Goal: Task Accomplishment & Management: Use online tool/utility

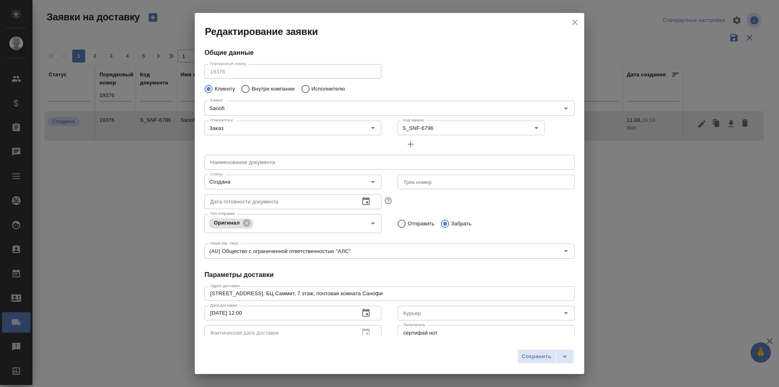
scroll to position [110, 0]
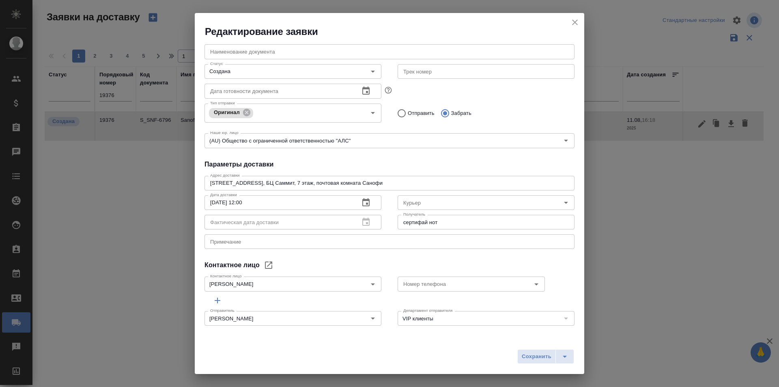
click at [575, 20] on icon "close" at bounding box center [575, 22] width 10 height 10
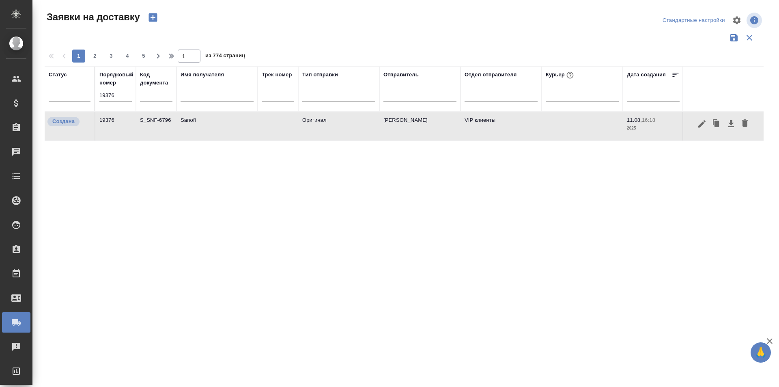
click at [108, 100] on input "19376" at bounding box center [115, 95] width 32 height 11
paste input "631"
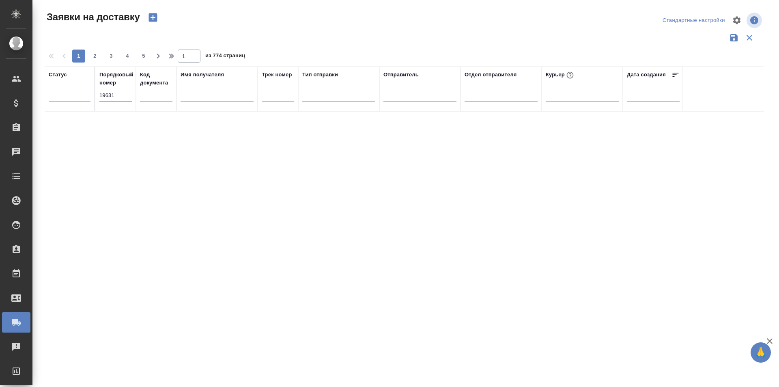
click at [111, 91] on input "19631" at bounding box center [115, 95] width 32 height 11
paste input "2"
type input "19632"
click at [121, 97] on input "19632" at bounding box center [115, 95] width 32 height 11
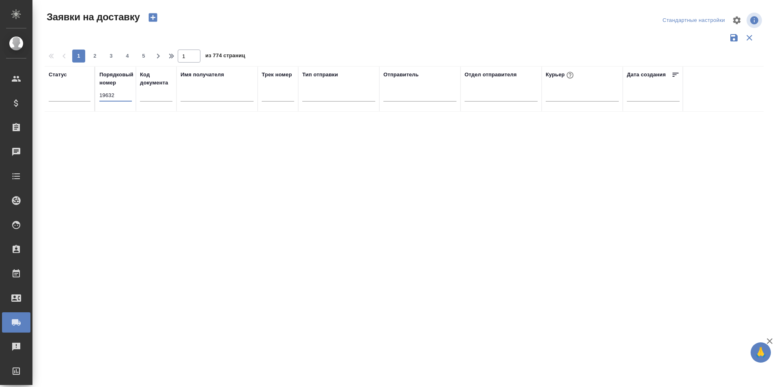
click at [121, 97] on input "19632" at bounding box center [115, 95] width 32 height 11
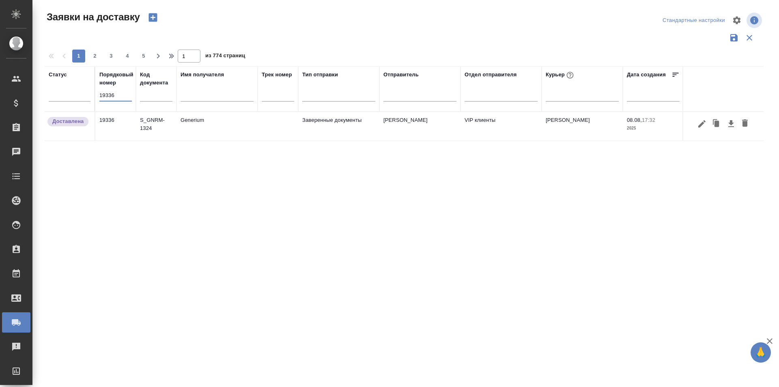
type input "19336"
click at [120, 95] on input "19336" at bounding box center [115, 95] width 32 height 11
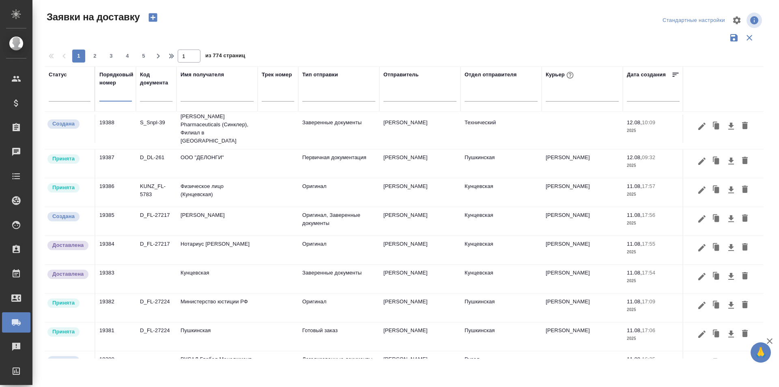
scroll to position [0, 0]
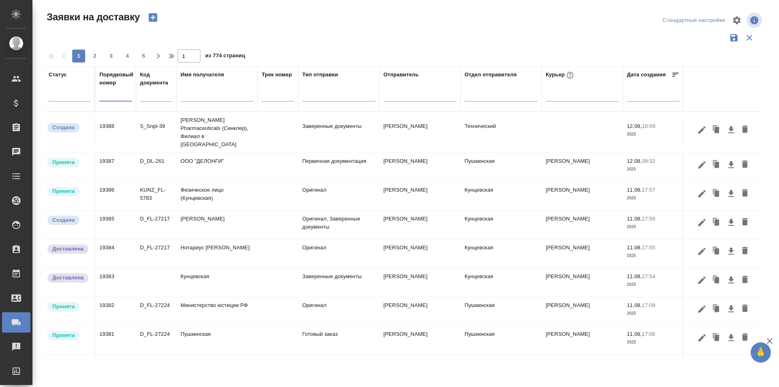
paste input "19376"
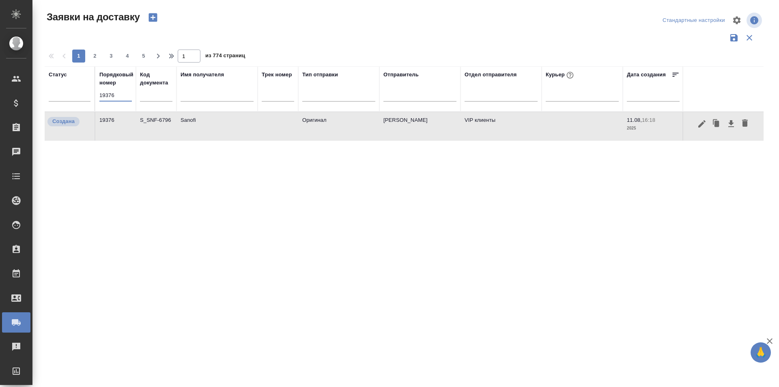
type input "19376"
click at [707, 123] on button "button" at bounding box center [702, 123] width 14 height 15
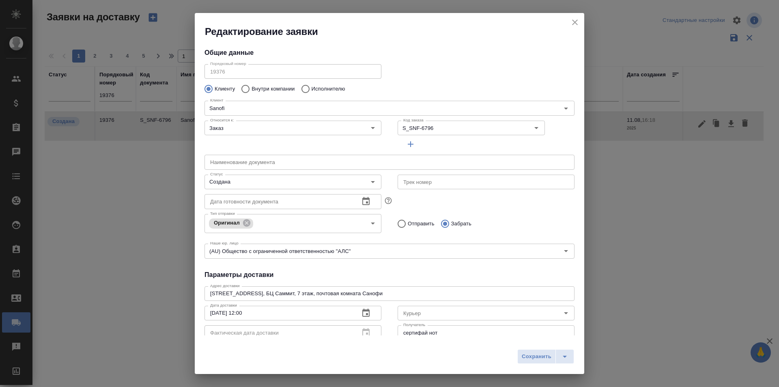
scroll to position [41, 0]
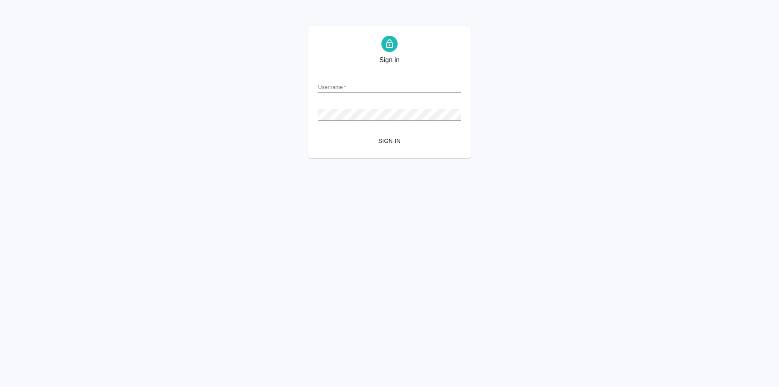
type input "[PERSON_NAME][EMAIL_ADDRESS][DOMAIN_NAME]"
click at [391, 143] on span "Sign in" at bounding box center [390, 141] width 130 height 10
type input "[PERSON_NAME][EMAIL_ADDRESS][DOMAIN_NAME]"
click at [388, 142] on span "Sign in" at bounding box center [390, 141] width 130 height 10
click at [318, 134] on button "Sign in" at bounding box center [389, 141] width 143 height 15
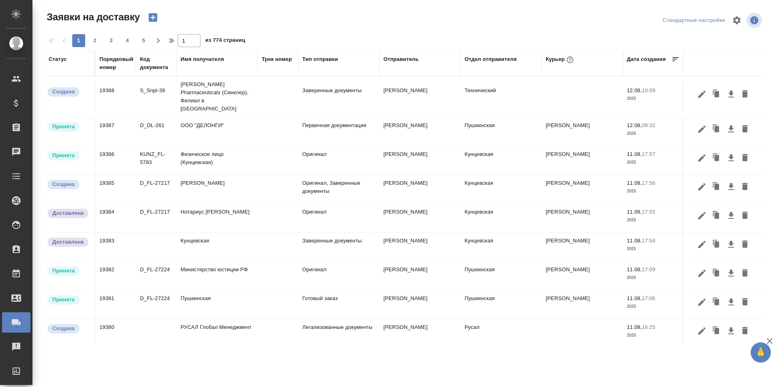
click at [117, 65] on div "Порядковый номер" at bounding box center [116, 63] width 34 height 16
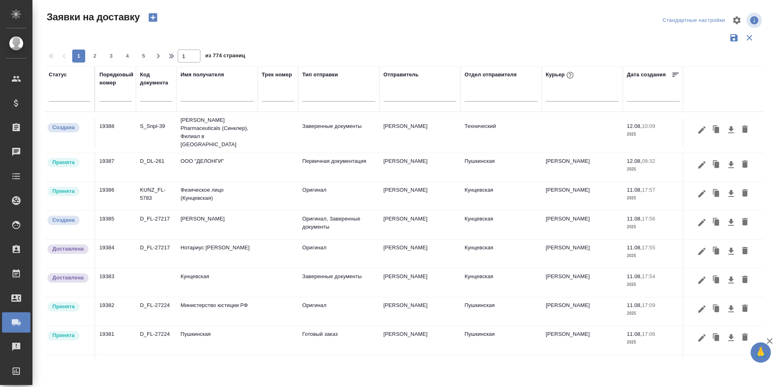
click at [123, 98] on input "text" at bounding box center [115, 95] width 32 height 11
paste input "19380"
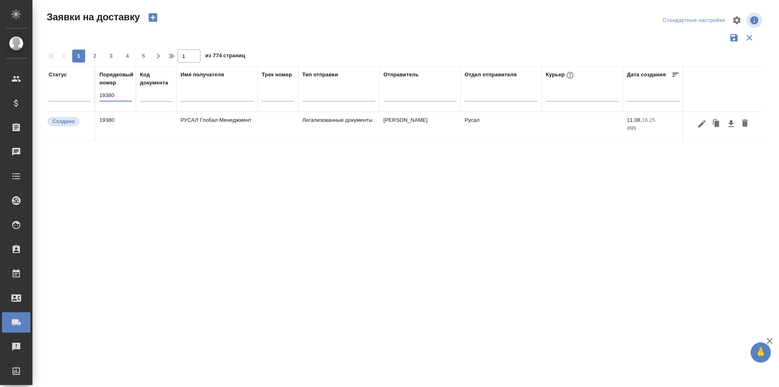
click at [114, 95] on input "19380" at bounding box center [115, 95] width 32 height 11
paste input "8"
type input "19388"
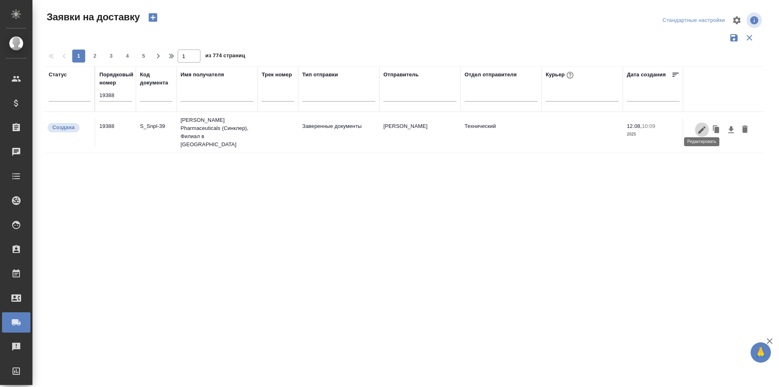
click at [705, 125] on icon "button" at bounding box center [702, 130] width 10 height 10
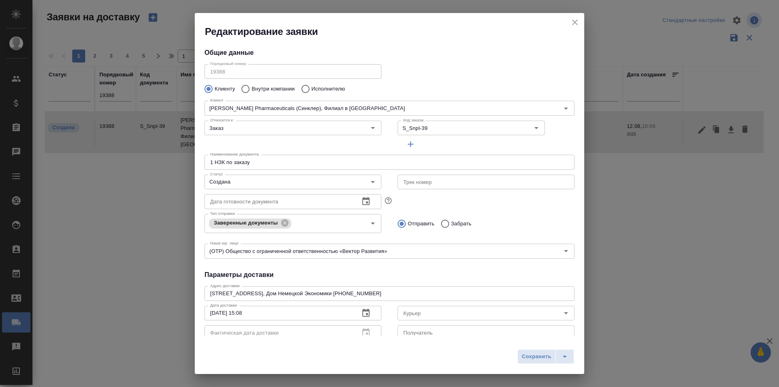
type input "Матиева Пати"
type input "+7 495 134 5187"
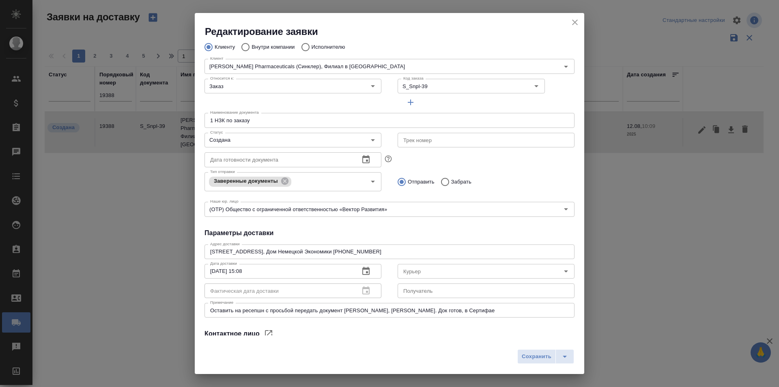
scroll to position [81, 0]
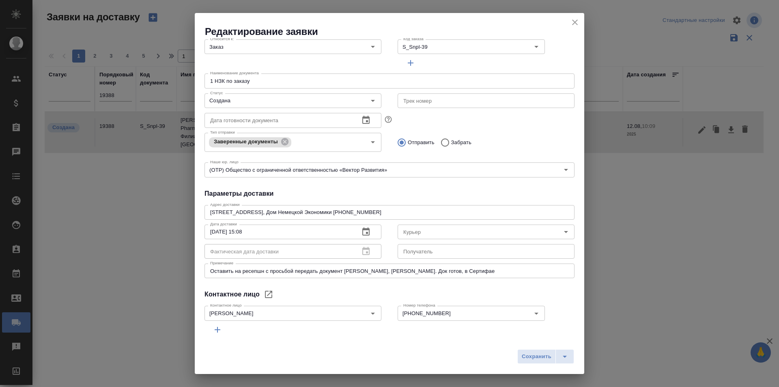
click at [576, 22] on icon "close" at bounding box center [575, 22] width 6 height 6
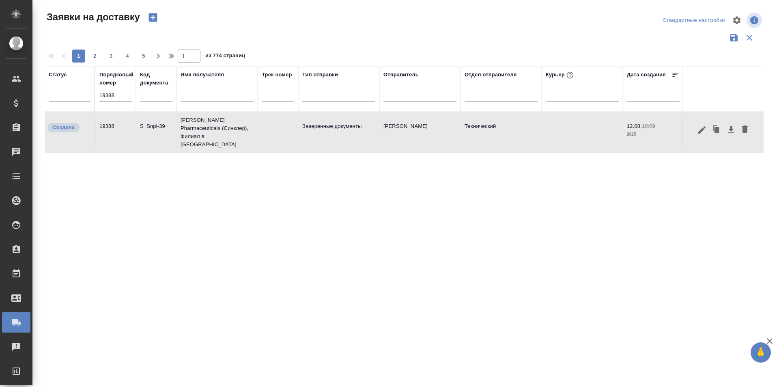
click at [123, 93] on input "19388" at bounding box center [115, 95] width 32 height 11
paste input "631"
click at [106, 93] on input "19631" at bounding box center [115, 95] width 32 height 11
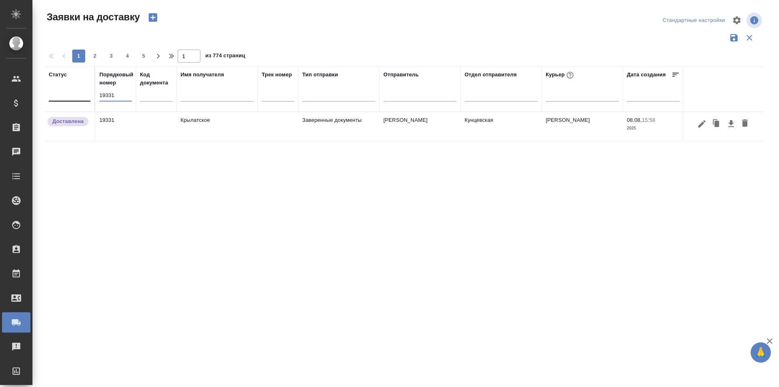
drag, startPoint x: 131, startPoint y: 94, endPoint x: 67, endPoint y: 98, distance: 63.4
click at [67, 98] on tr "Статус Порядковый номер 19331 Код документа Имя получателя Трек номер Тип отпра…" at bounding box center [466, 88] width 842 height 45
drag, startPoint x: 126, startPoint y: 93, endPoint x: 79, endPoint y: 93, distance: 46.7
click at [79, 93] on tr "Статус Порядковый номер 19361 Код документа Имя получателя Трек номер Тип отпра…" at bounding box center [466, 88] width 842 height 45
type input "19361"
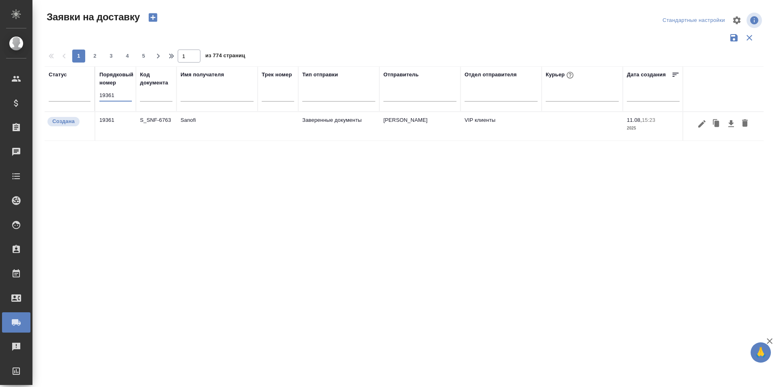
click at [700, 125] on icon "button" at bounding box center [702, 123] width 7 height 7
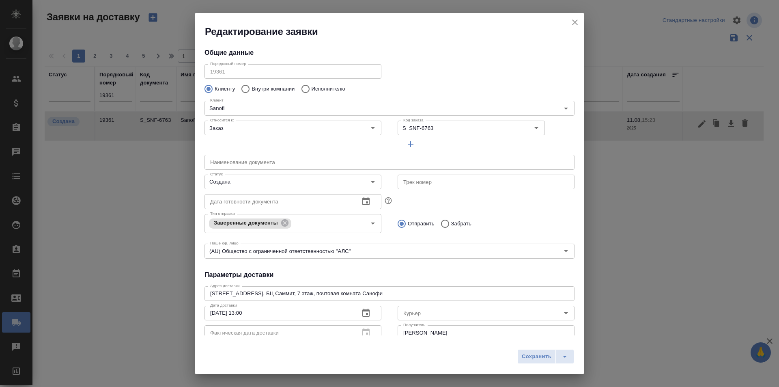
type input "Rybolovleva Elizaveta"
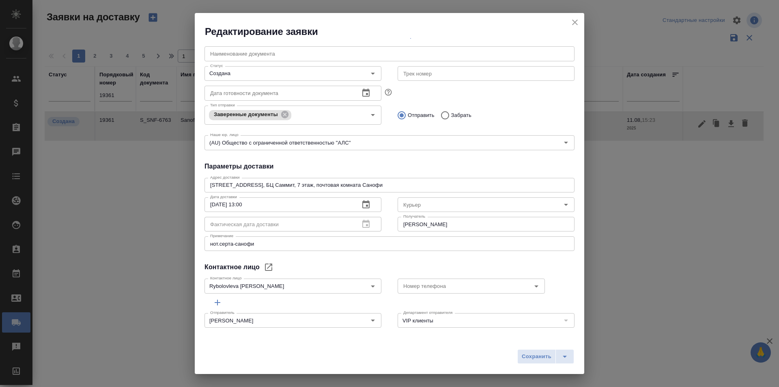
scroll to position [110, 0]
click at [570, 25] on icon "close" at bounding box center [575, 22] width 10 height 10
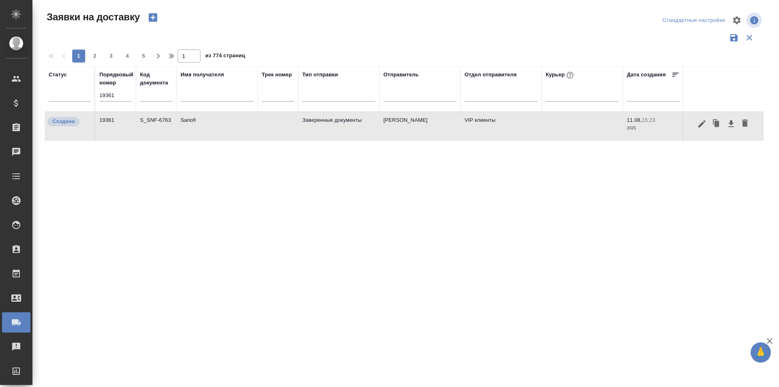
click at [105, 98] on input "19361" at bounding box center [115, 95] width 32 height 11
paste input "2"
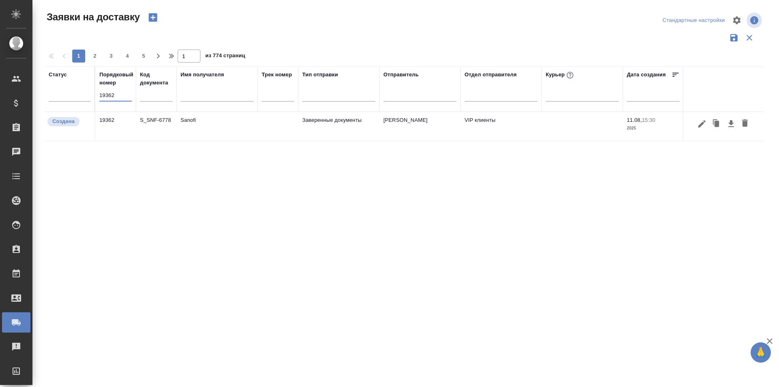
type input "19362"
click at [699, 128] on icon "button" at bounding box center [702, 124] width 10 height 10
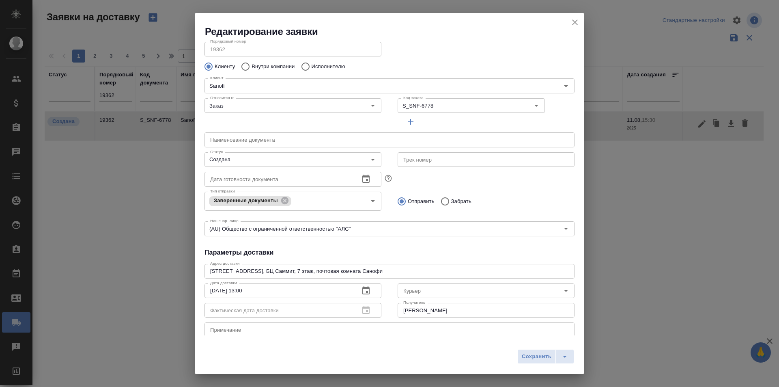
scroll to position [0, 0]
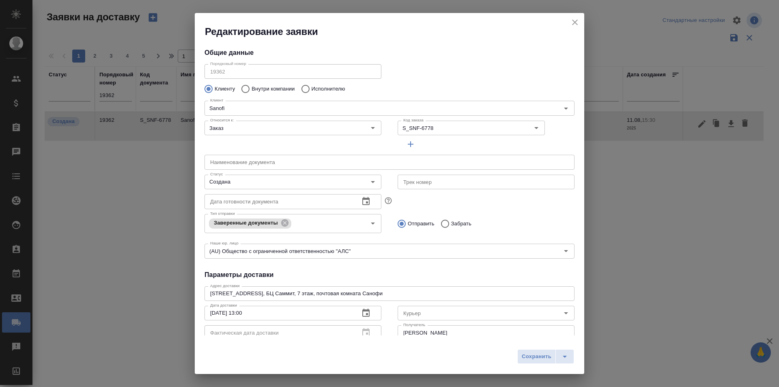
click at [580, 25] on button "close" at bounding box center [575, 22] width 12 height 12
